Goal: Task Accomplishment & Management: Complete application form

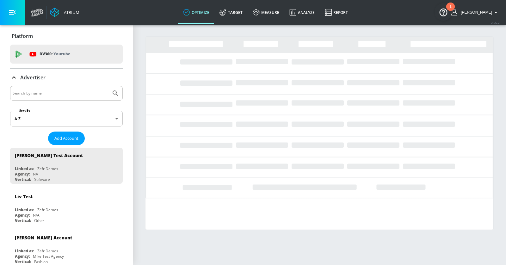
click at [59, 92] on input "Search by name" at bounding box center [61, 93] width 96 height 8
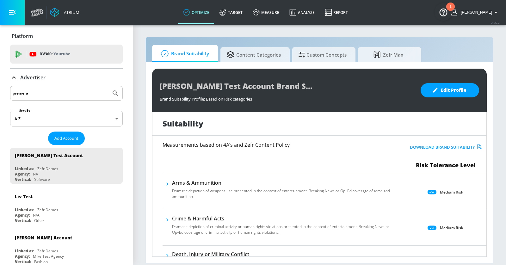
type input "premera"
click at [108, 86] on button "Submit Search" at bounding box center [115, 93] width 14 height 14
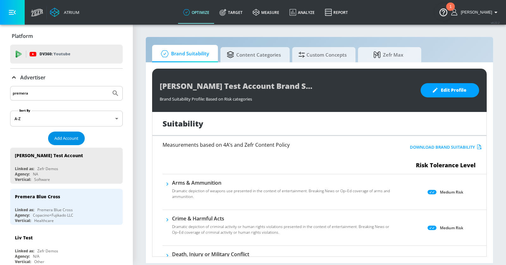
click at [71, 140] on span "Add Account" at bounding box center [66, 138] width 24 height 7
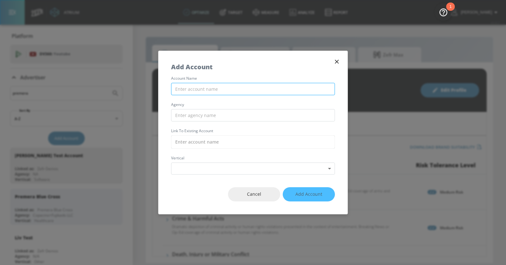
click at [241, 89] on input "text" at bounding box center [253, 89] width 164 height 12
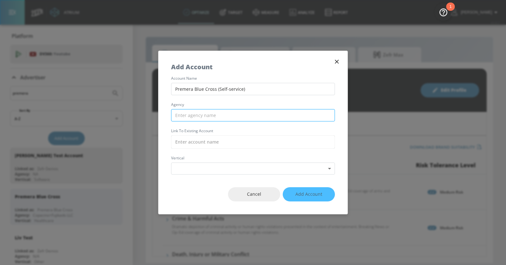
type input "Premera Blue Cross (Self-service)"
click at [242, 116] on input "text" at bounding box center [253, 115] width 164 height 12
drag, startPoint x: 196, startPoint y: 118, endPoint x: 163, endPoint y: 112, distance: 33.3
click at [163, 112] on div "account name Premera Blue Cross (Self-service) agency cap Link to Existing Acco…" at bounding box center [252, 126] width 189 height 98
paste input "opacino.com"
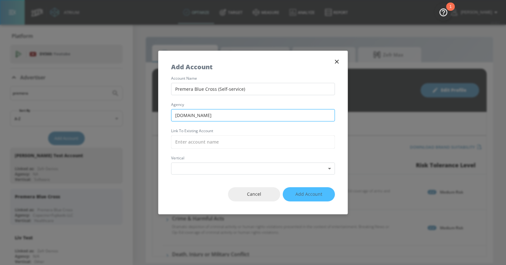
click at [177, 114] on input "copacino.com" at bounding box center [253, 115] width 164 height 12
click at [214, 116] on input "Copacino.com" at bounding box center [253, 115] width 164 height 12
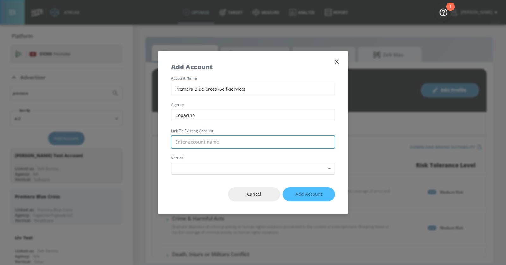
type input "Copacino"
click at [216, 144] on input "text" at bounding box center [253, 141] width 164 height 13
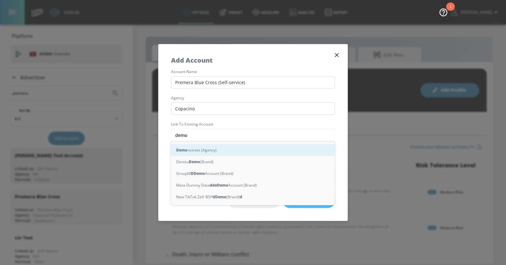
type input "demo"
